Goal: Information Seeking & Learning: Find specific fact

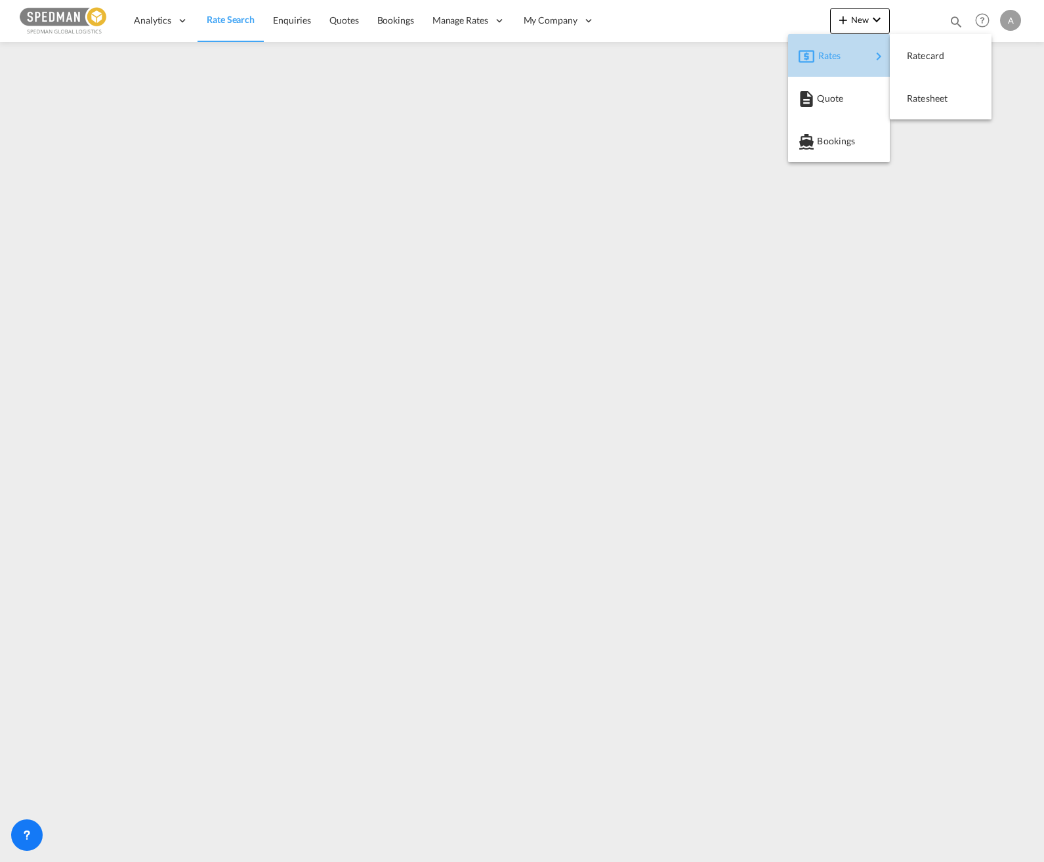
click at [842, 54] on div "Rates" at bounding box center [844, 55] width 52 height 33
click at [921, 96] on span "Ratesheet" at bounding box center [914, 98] width 14 height 26
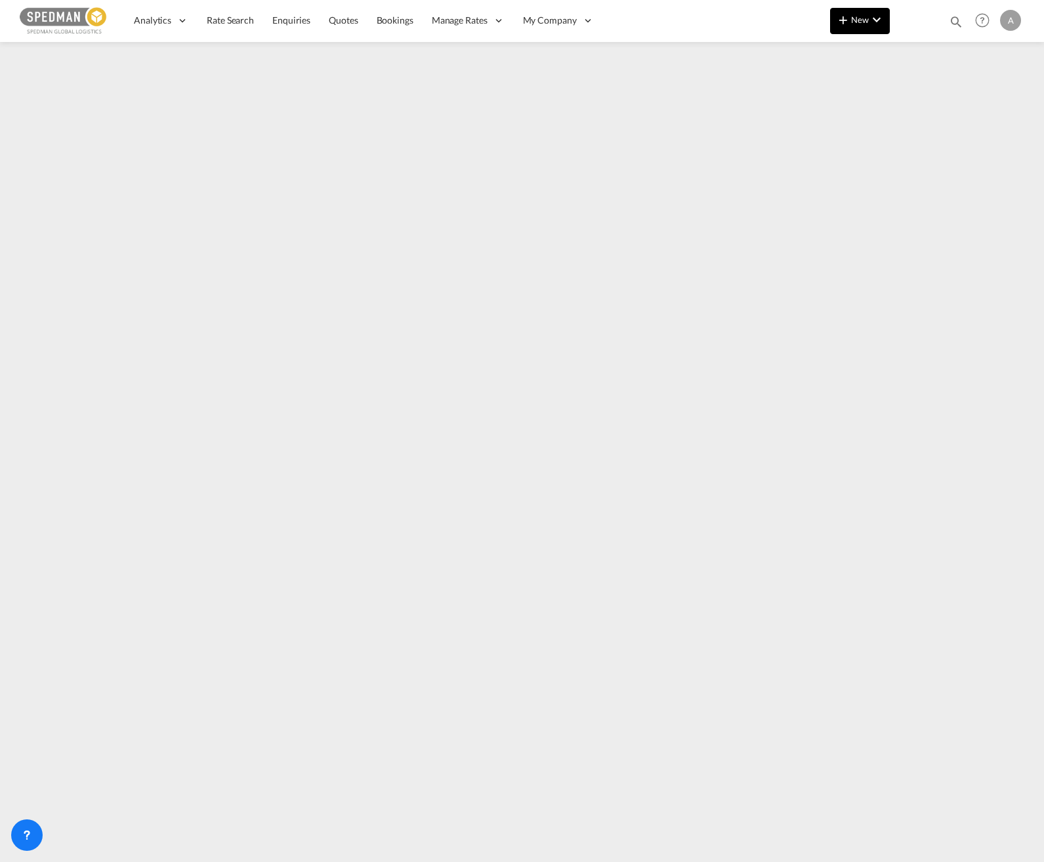
click at [868, 22] on span "New" at bounding box center [859, 19] width 49 height 10
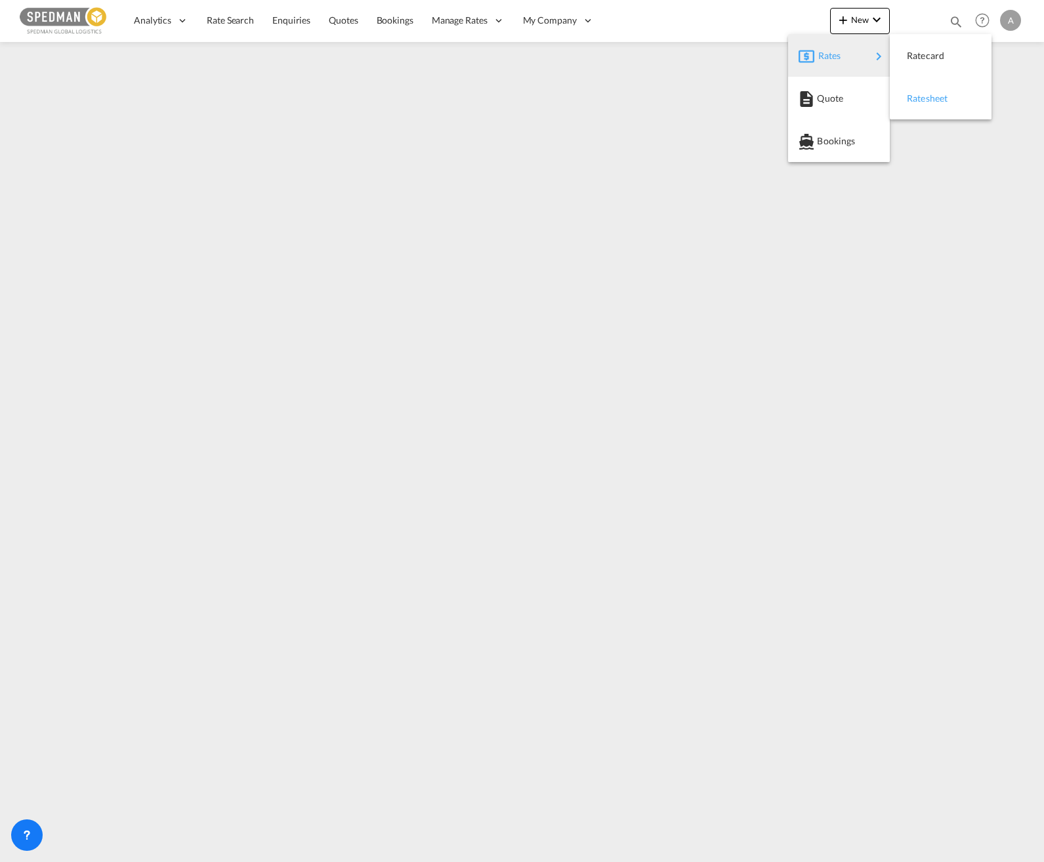
click at [950, 98] on div "Ratesheet" at bounding box center [931, 98] width 49 height 33
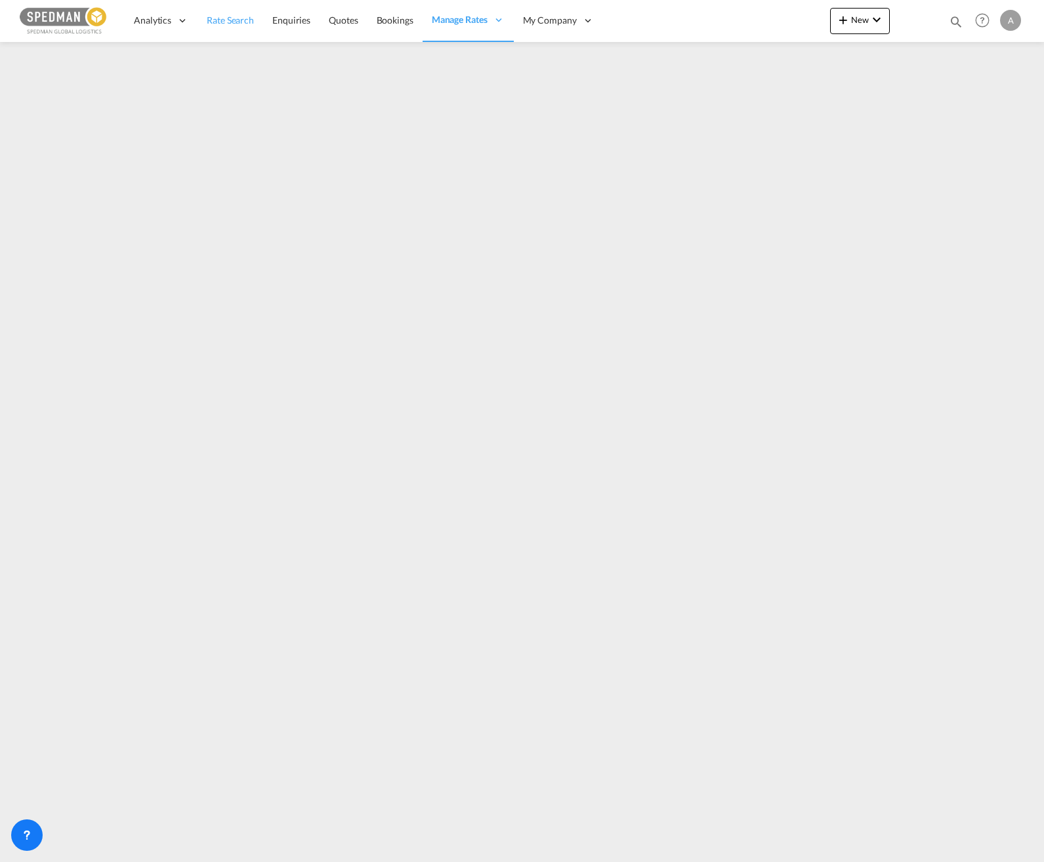
click at [230, 21] on span "Rate Search" at bounding box center [230, 19] width 47 height 11
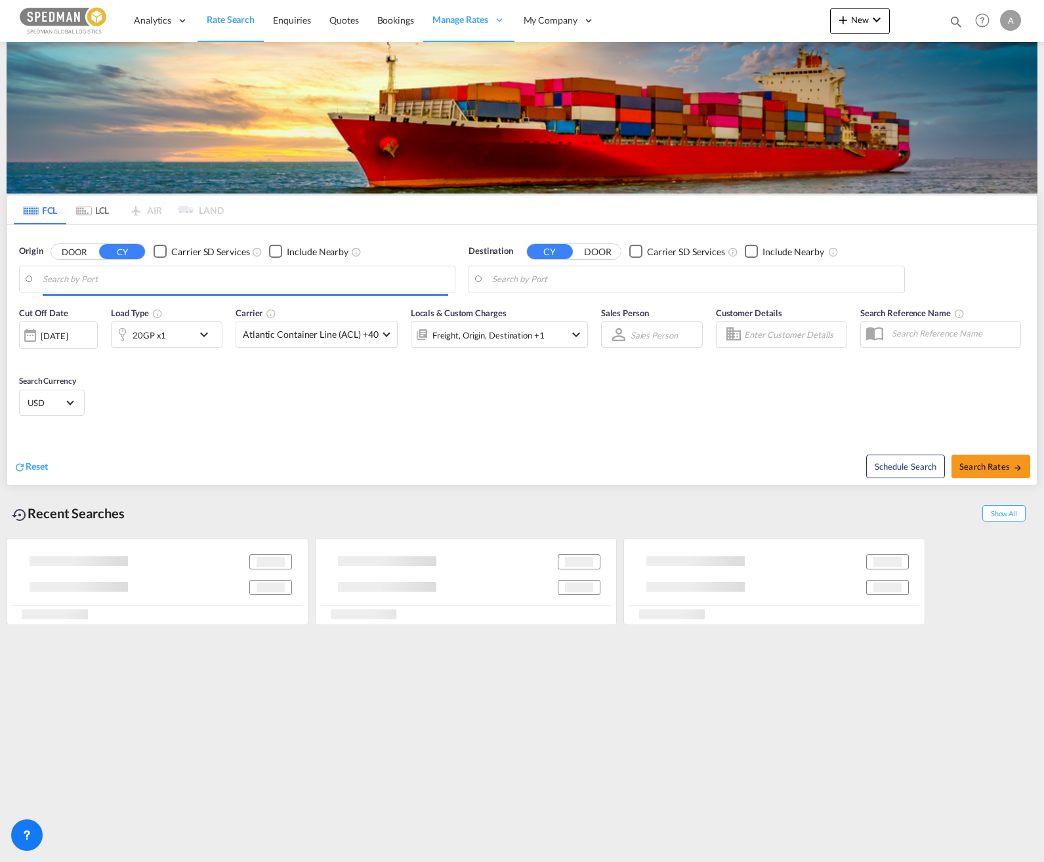
type input "[GEOGRAPHIC_DATA] ([GEOGRAPHIC_DATA]), [GEOGRAPHIC_DATA]"
type input "Callao, PECLL"
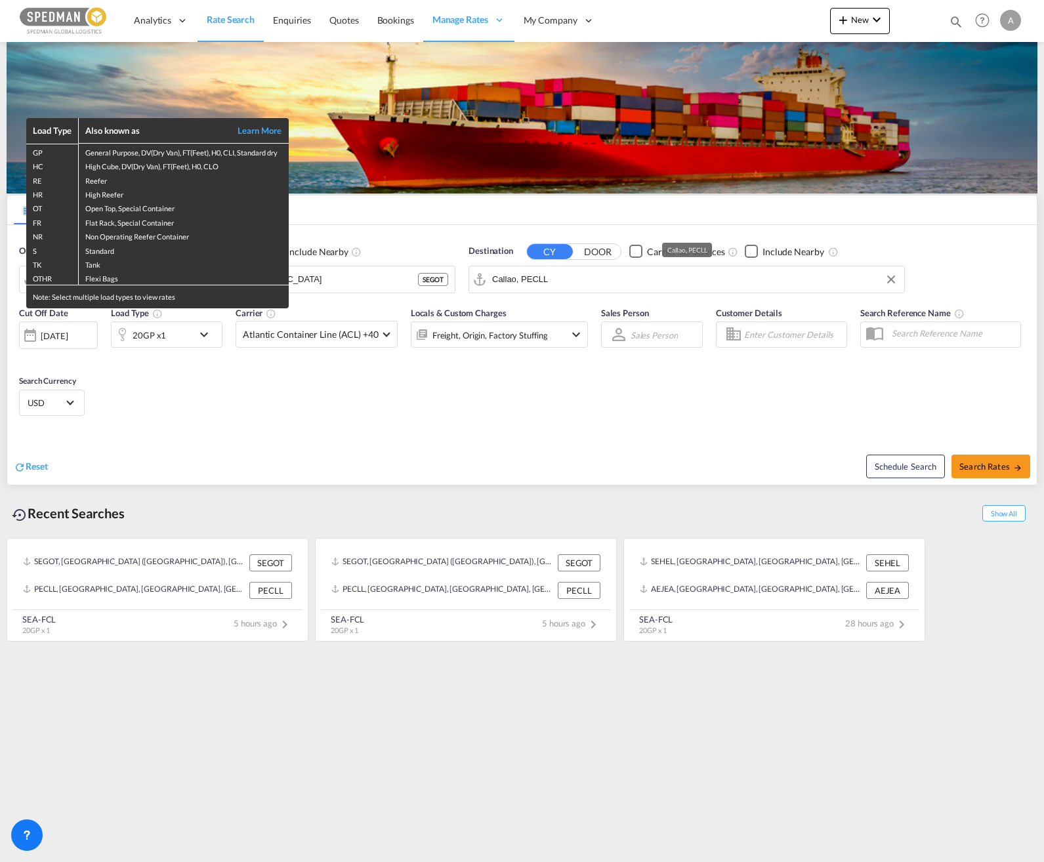
click at [364, 283] on div "Load Type Also known as Learn More GP General Purpose, DV(Dry Van), FT(Feet), H…" at bounding box center [522, 431] width 1044 height 862
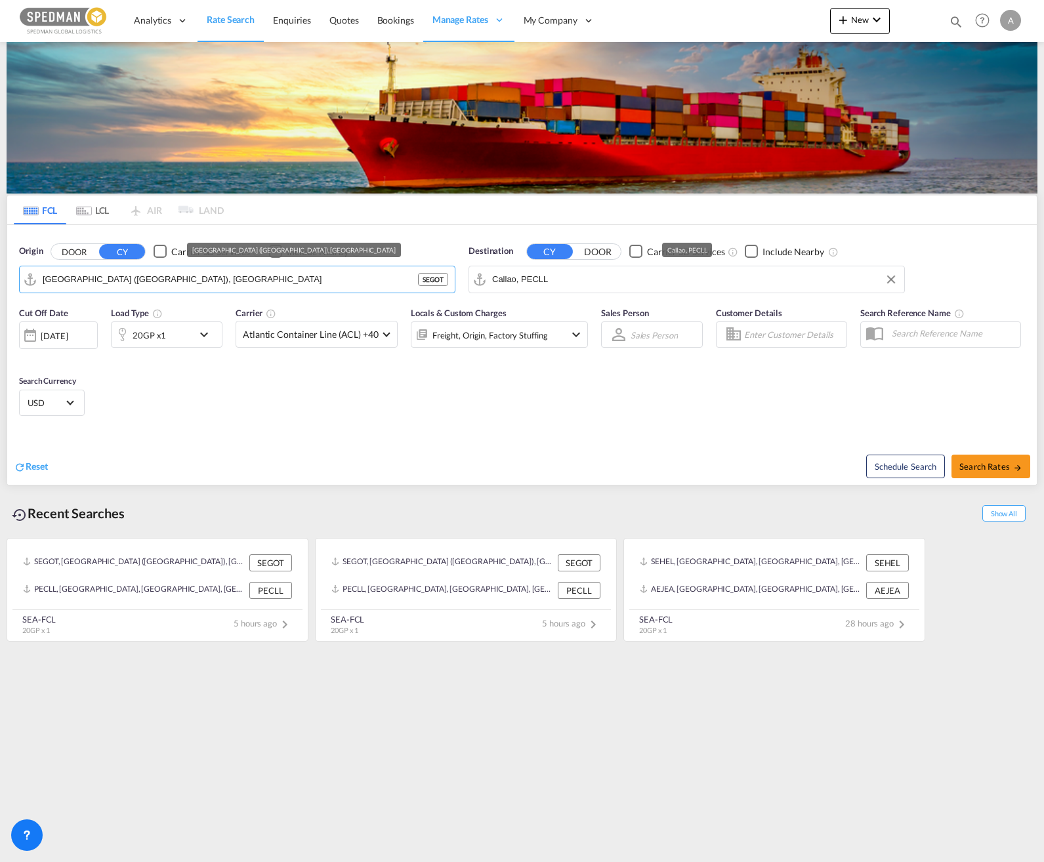
click at [0, 252] on html "Analytics Dashboard Rate Search Enquiries Quotes Bookings" at bounding box center [522, 431] width 1044 height 862
drag, startPoint x: 180, startPoint y: 281, endPoint x: 31, endPoint y: 279, distance: 149.0
click at [31, 279] on md-input-container "[GEOGRAPHIC_DATA] ([GEOGRAPHIC_DATA]), [GEOGRAPHIC_DATA]" at bounding box center [237, 279] width 435 height 26
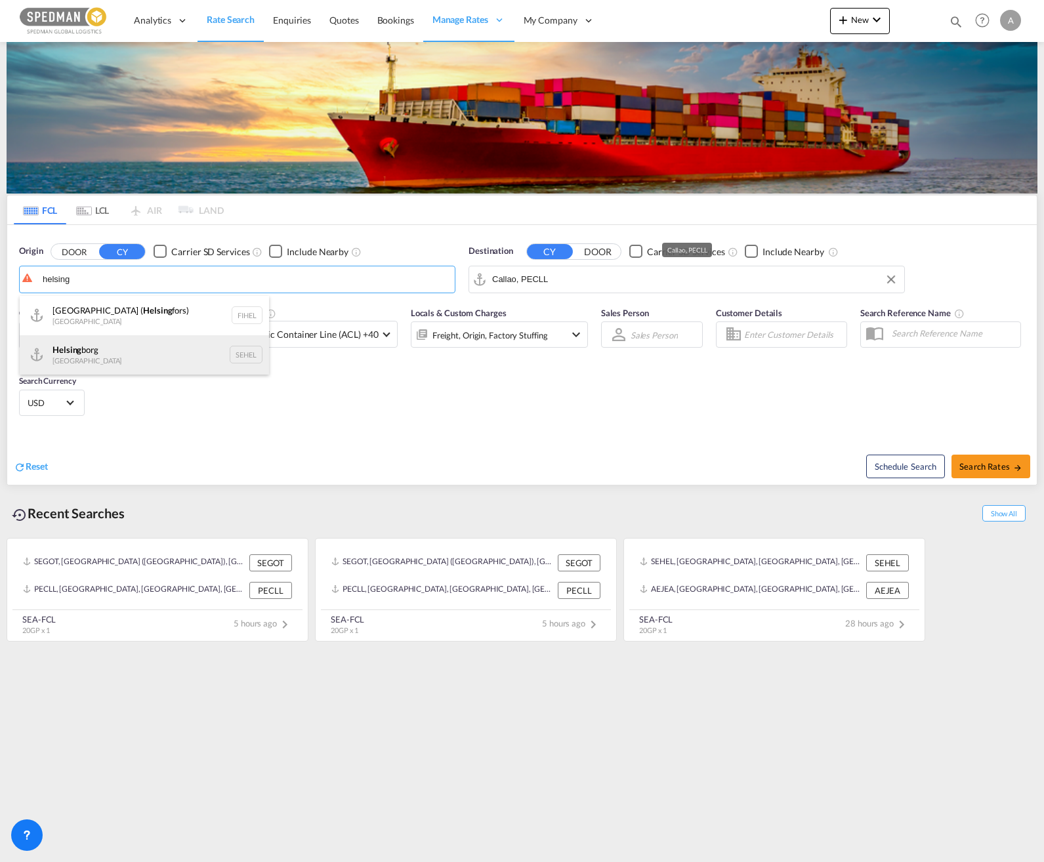
click at [113, 361] on div "Helsing borg [GEOGRAPHIC_DATA] SEHEL" at bounding box center [144, 354] width 249 height 39
type input "[GEOGRAPHIC_DATA], [GEOGRAPHIC_DATA]"
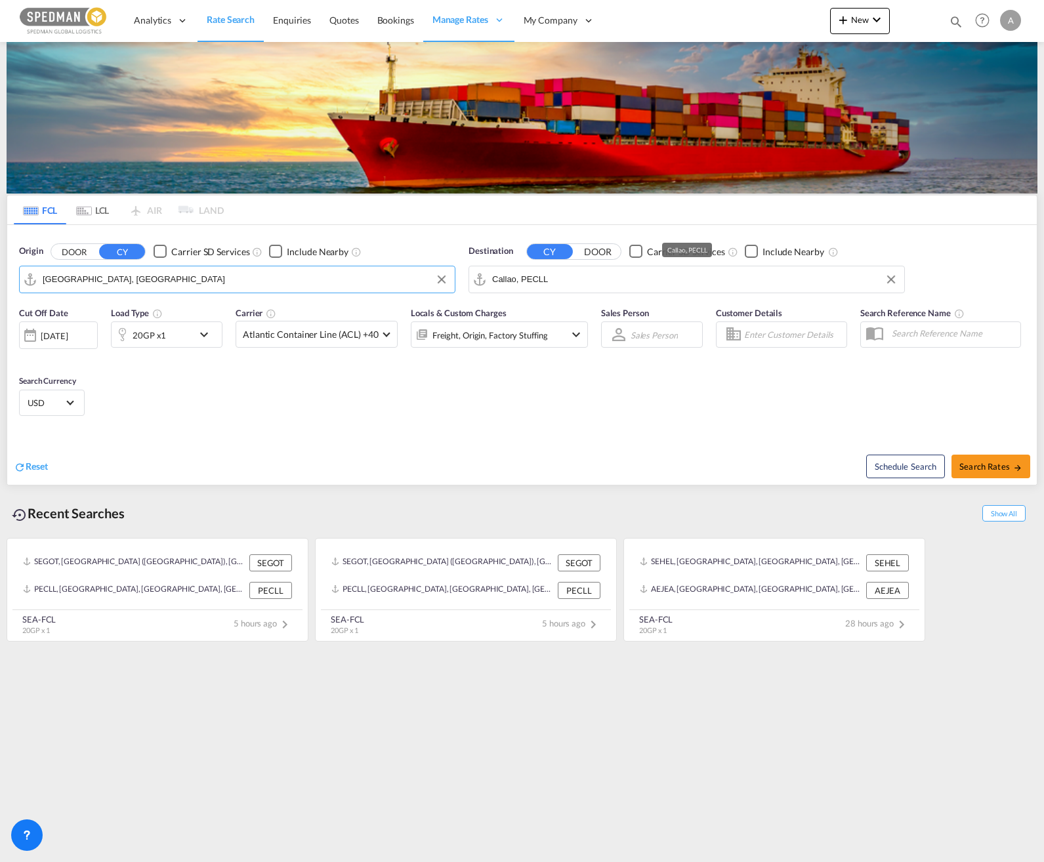
click at [407, 285] on div "Origin DOOR CY Carrier SD Services Include Nearby [GEOGRAPHIC_DATA], SEHEL Dest…" at bounding box center [521, 262] width 1029 height 75
drag, startPoint x: 552, startPoint y: 284, endPoint x: 476, endPoint y: 283, distance: 75.5
click at [477, 283] on md-input-container "Callao, PECLL" at bounding box center [686, 279] width 435 height 26
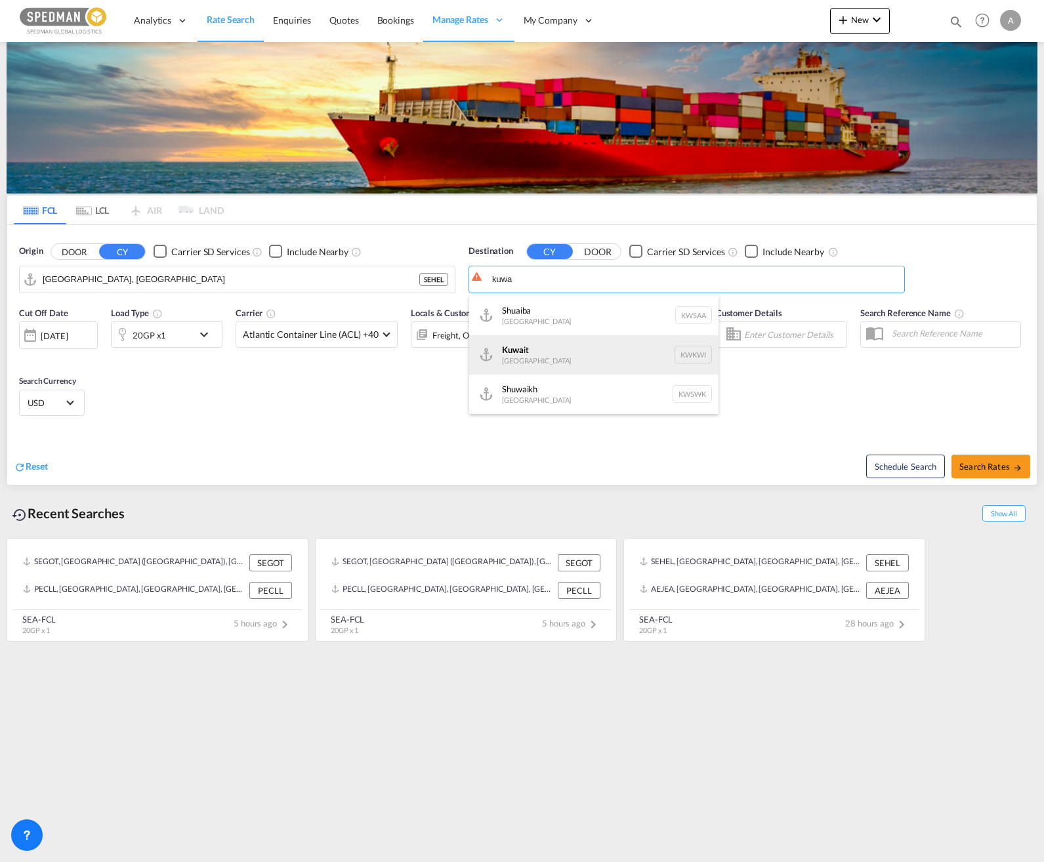
click at [589, 354] on div "Kuwa it [GEOGRAPHIC_DATA] KWKWI" at bounding box center [593, 354] width 249 height 39
type input "[GEOGRAPHIC_DATA], KWKWI"
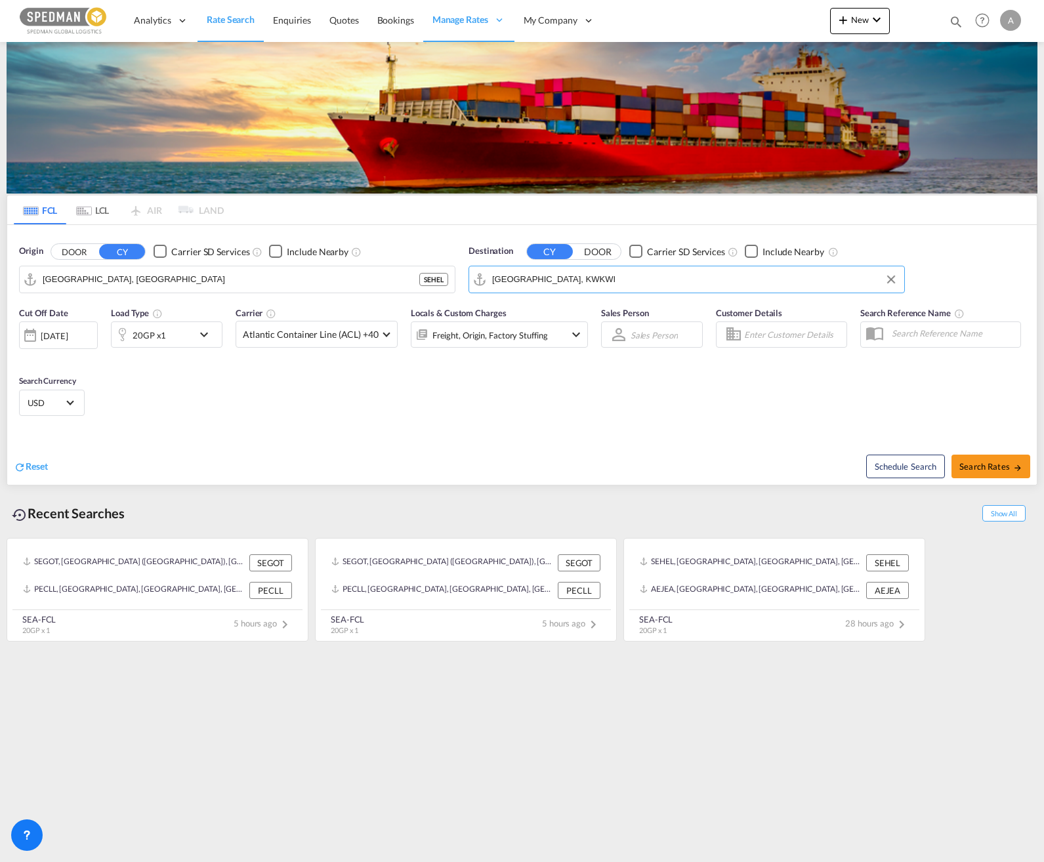
click at [564, 337] on div "Freight, Origin, Factory Stuffing" at bounding box center [499, 335] width 177 height 26
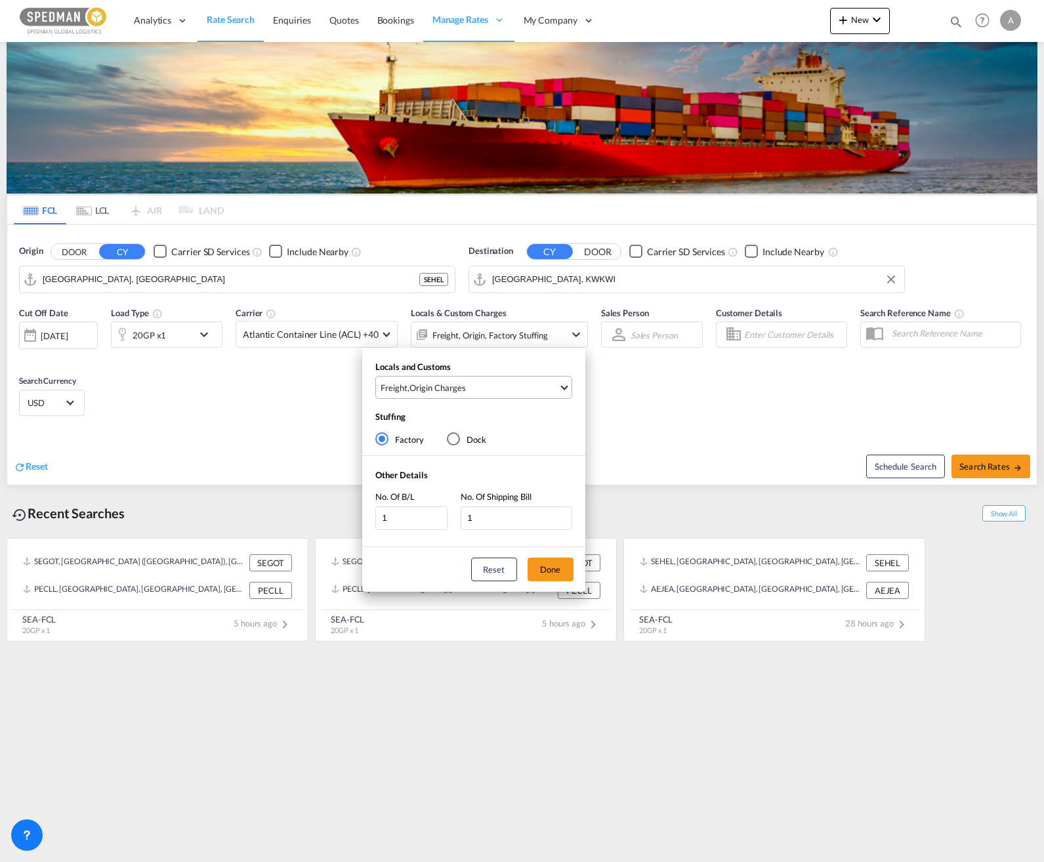
click at [552, 393] on span "Freight , Origin Charges" at bounding box center [470, 388] width 178 height 12
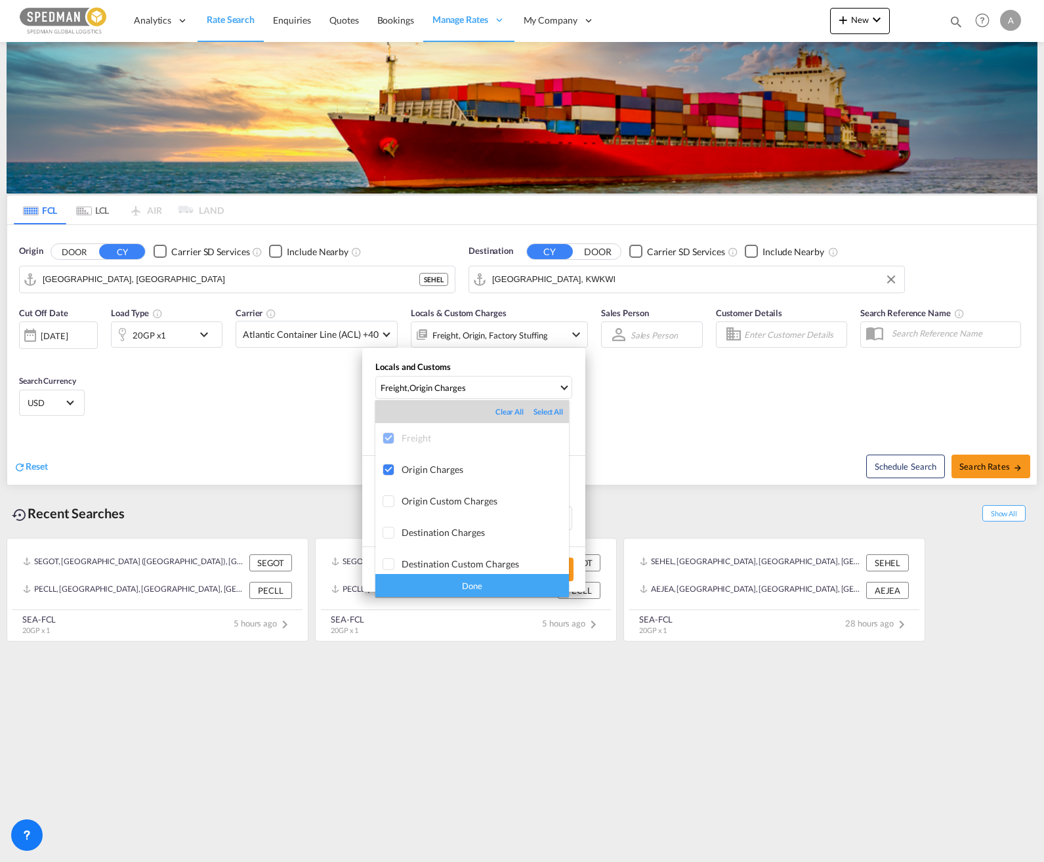
click at [682, 394] on md-backdrop at bounding box center [522, 431] width 1044 height 862
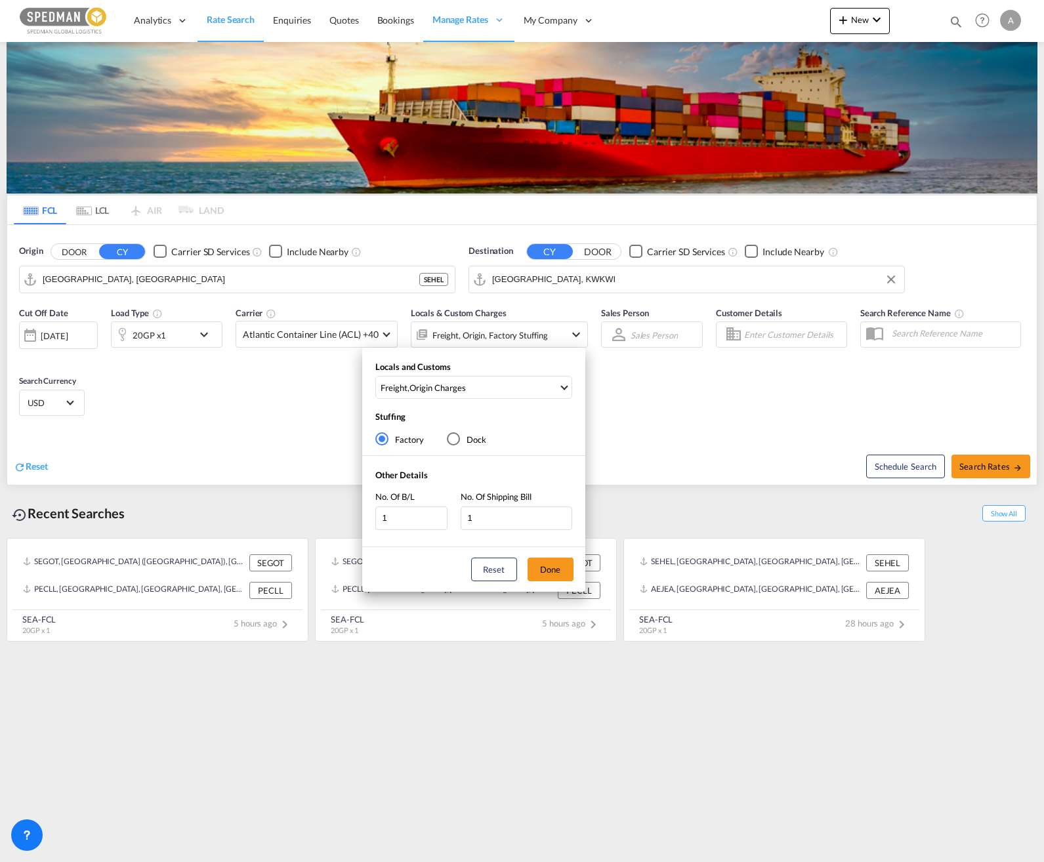
click at [682, 392] on div "Locals and Customs Freight , Origin Charges Stuffing Factory Dock Other Details…" at bounding box center [522, 431] width 1044 height 862
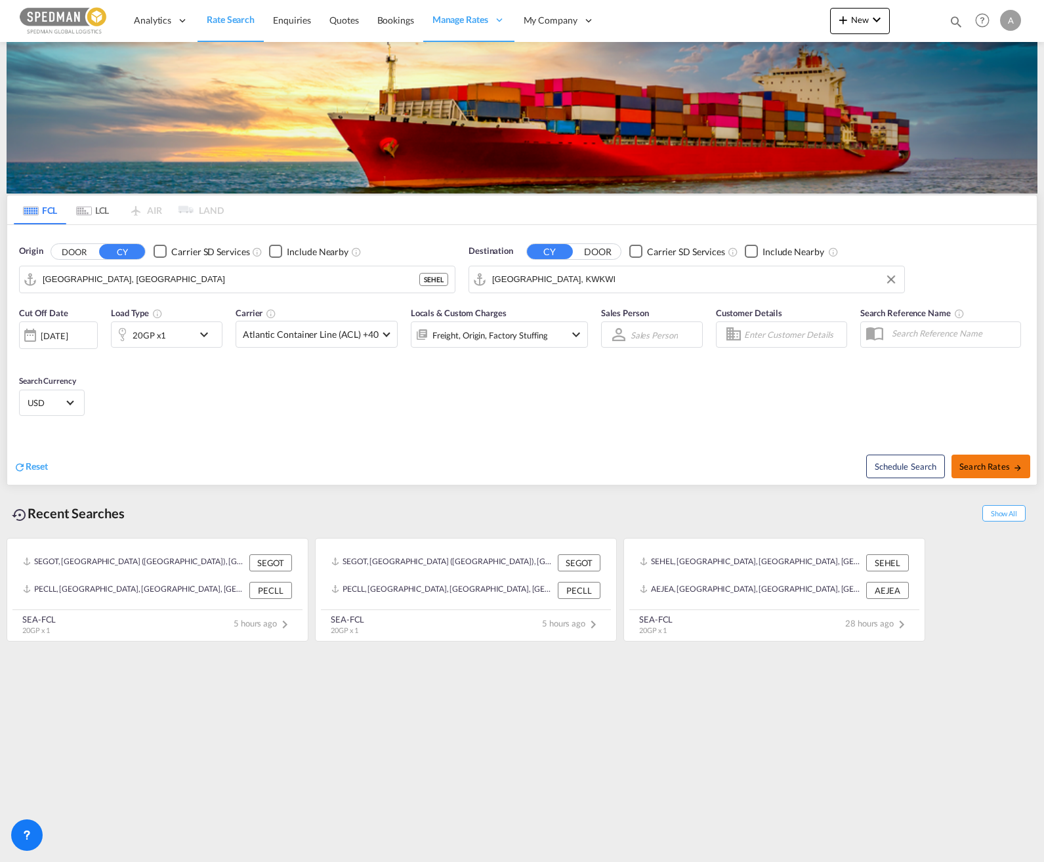
click at [996, 465] on span "Search Rates" at bounding box center [990, 466] width 63 height 10
type input "SEHEL to KWKWI / [DATE]"
